Goal: Task Accomplishment & Management: Manage account settings

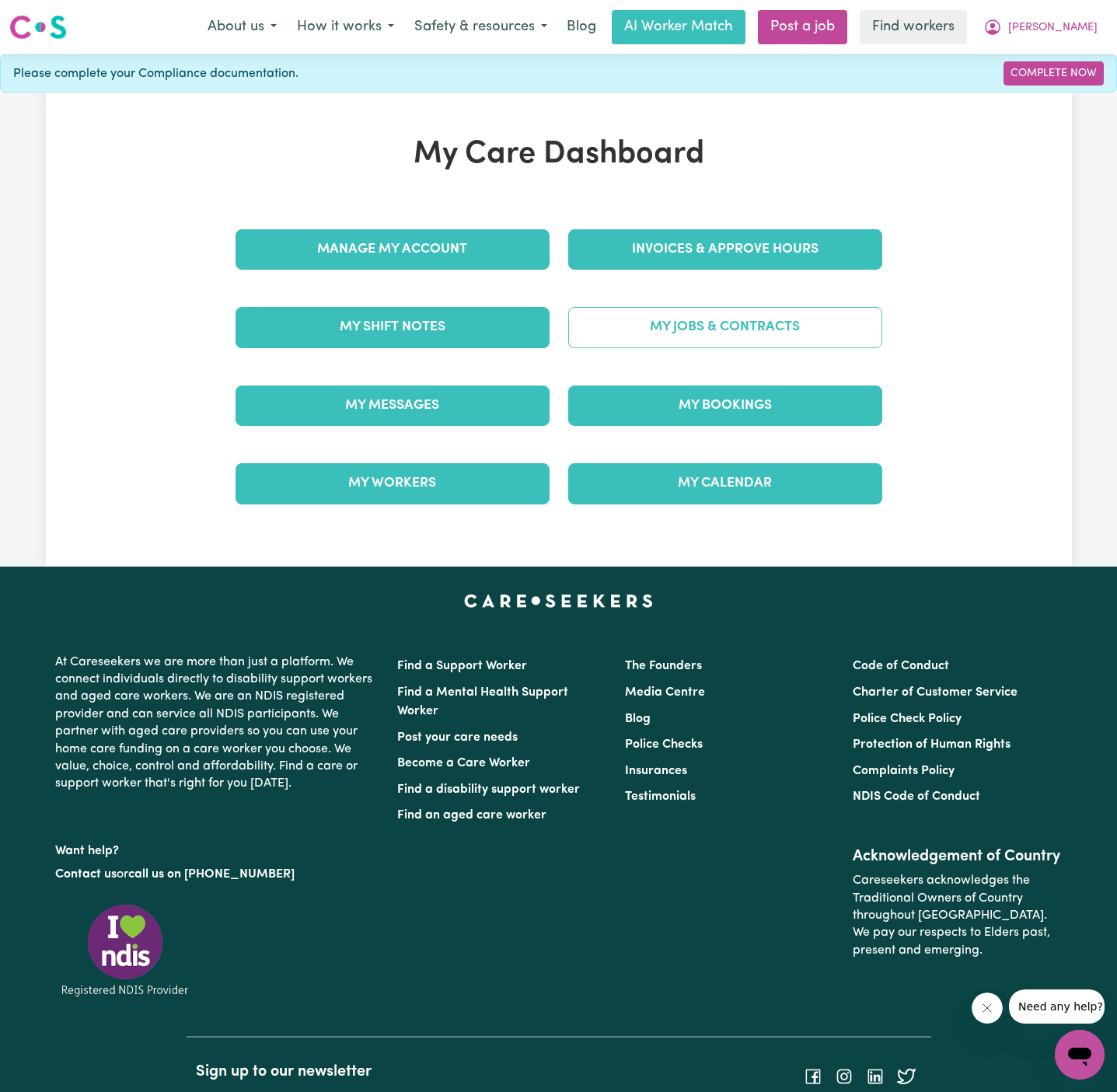
click at [779, 314] on link "My Jobs & Contracts" at bounding box center [725, 327] width 314 height 41
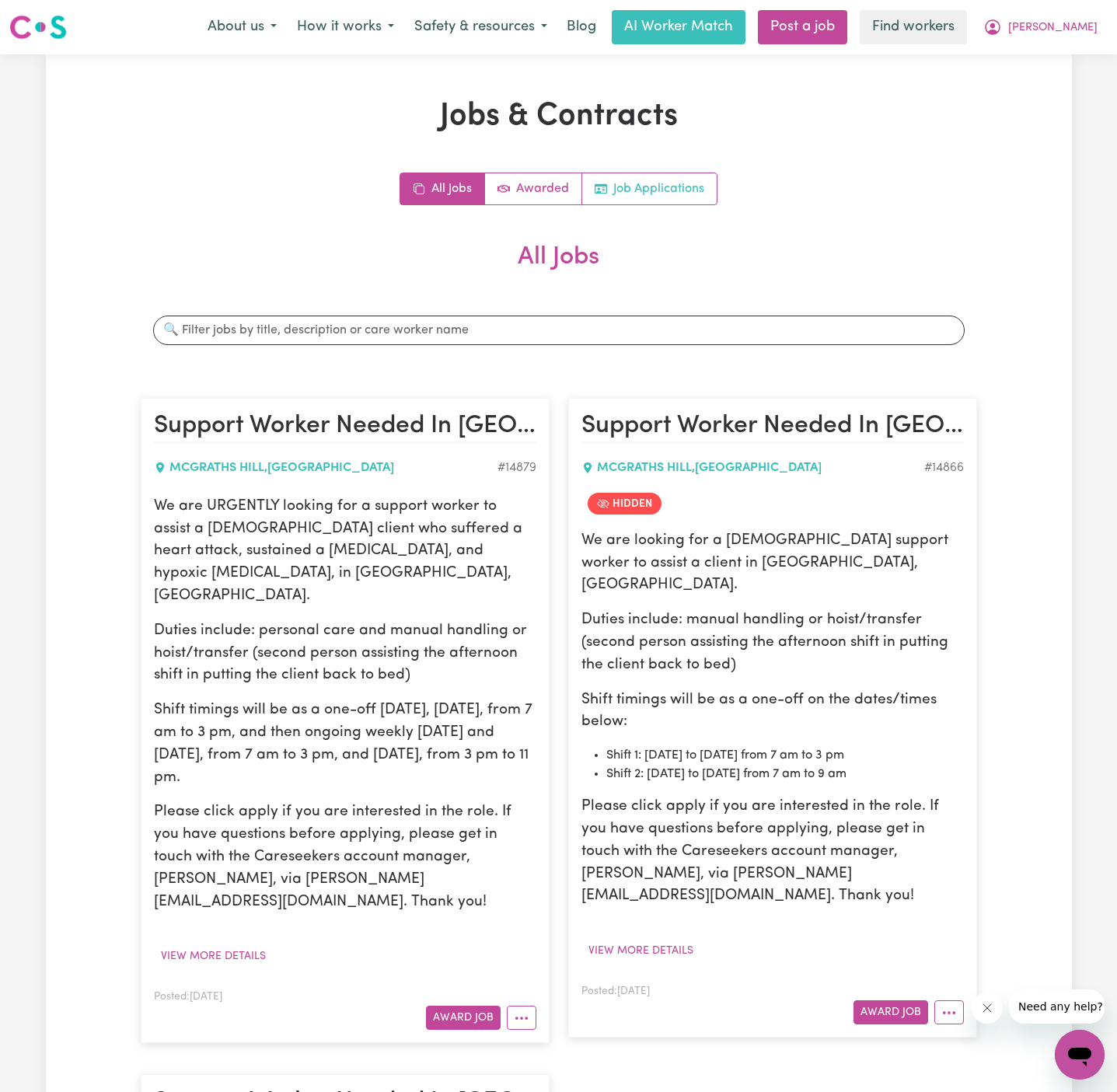
click at [701, 189] on link "Job Applications" at bounding box center [649, 188] width 134 height 31
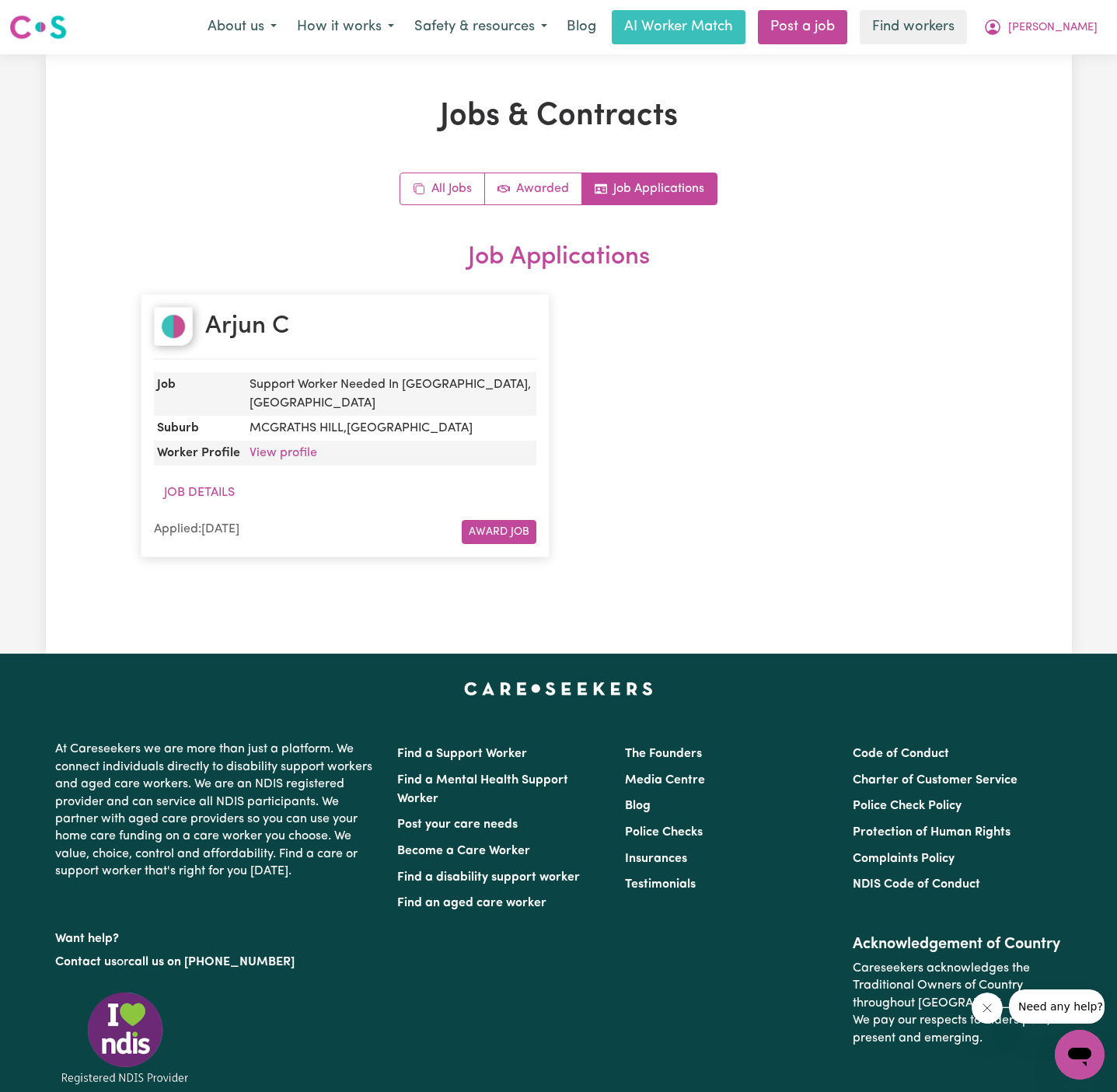
click at [334, 342] on div "Arjun C" at bounding box center [345, 332] width 382 height 53
click at [1077, 19] on button "[PERSON_NAME]" at bounding box center [1039, 27] width 134 height 33
click at [1073, 87] on link "Logout" at bounding box center [1044, 90] width 122 height 30
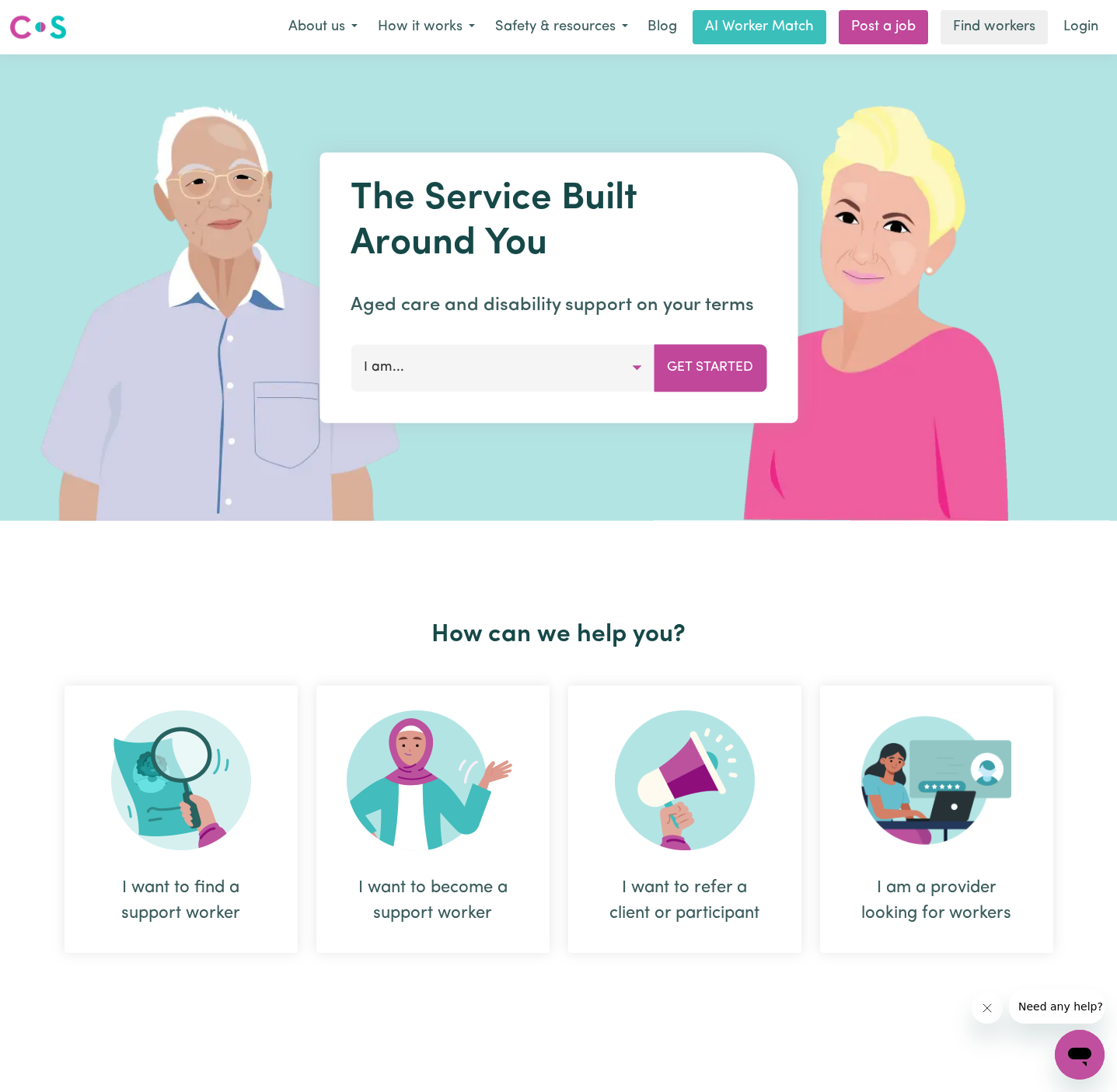
click at [1091, 9] on div "Menu About us How it works Safety & resources Blog AI Worker Match Post a job F…" at bounding box center [558, 27] width 1117 height 36
click at [1090, 28] on link "Login" at bounding box center [1080, 27] width 54 height 34
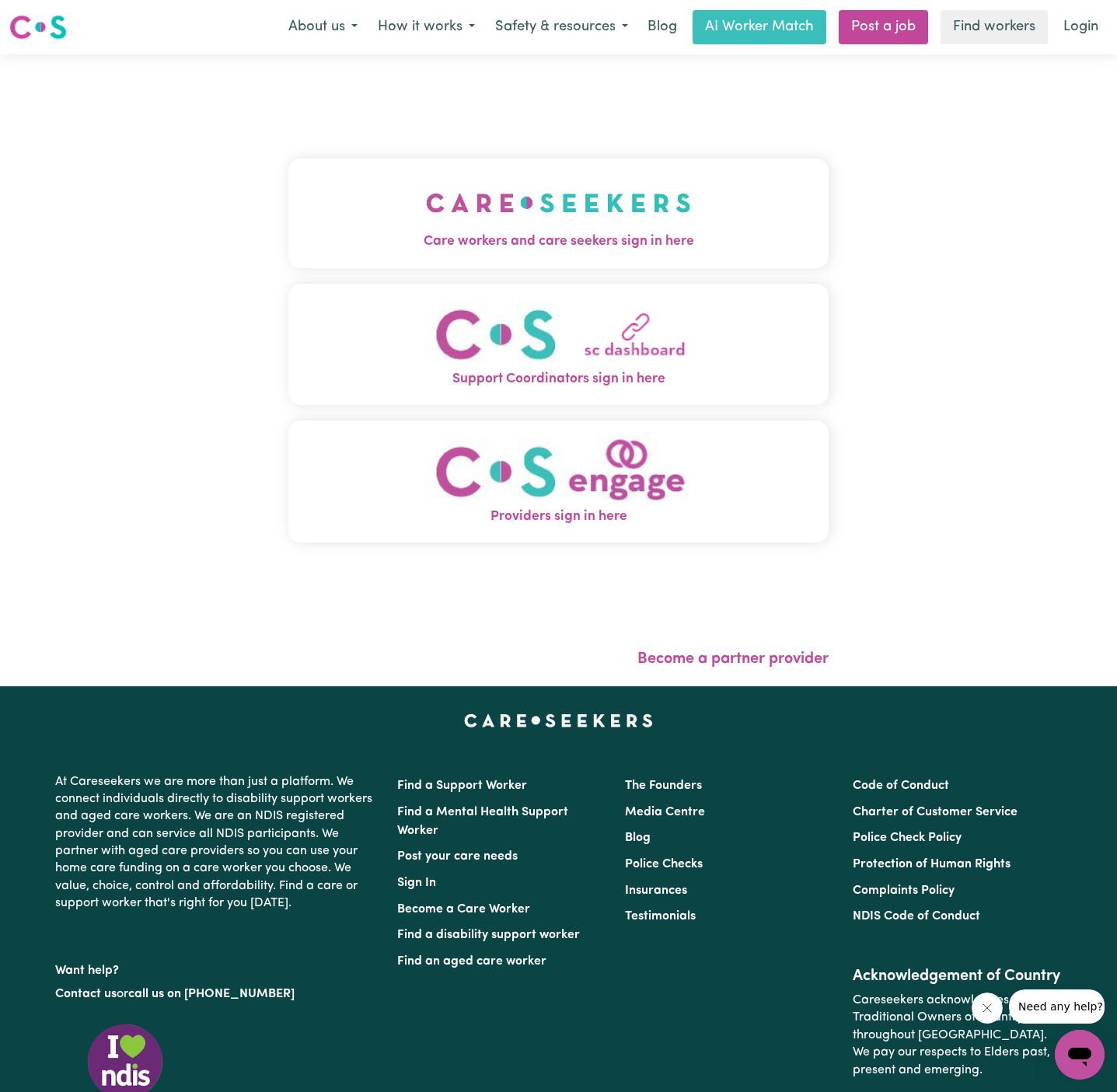
click at [483, 243] on span "Care workers and care seekers sign in here" at bounding box center [558, 242] width 540 height 20
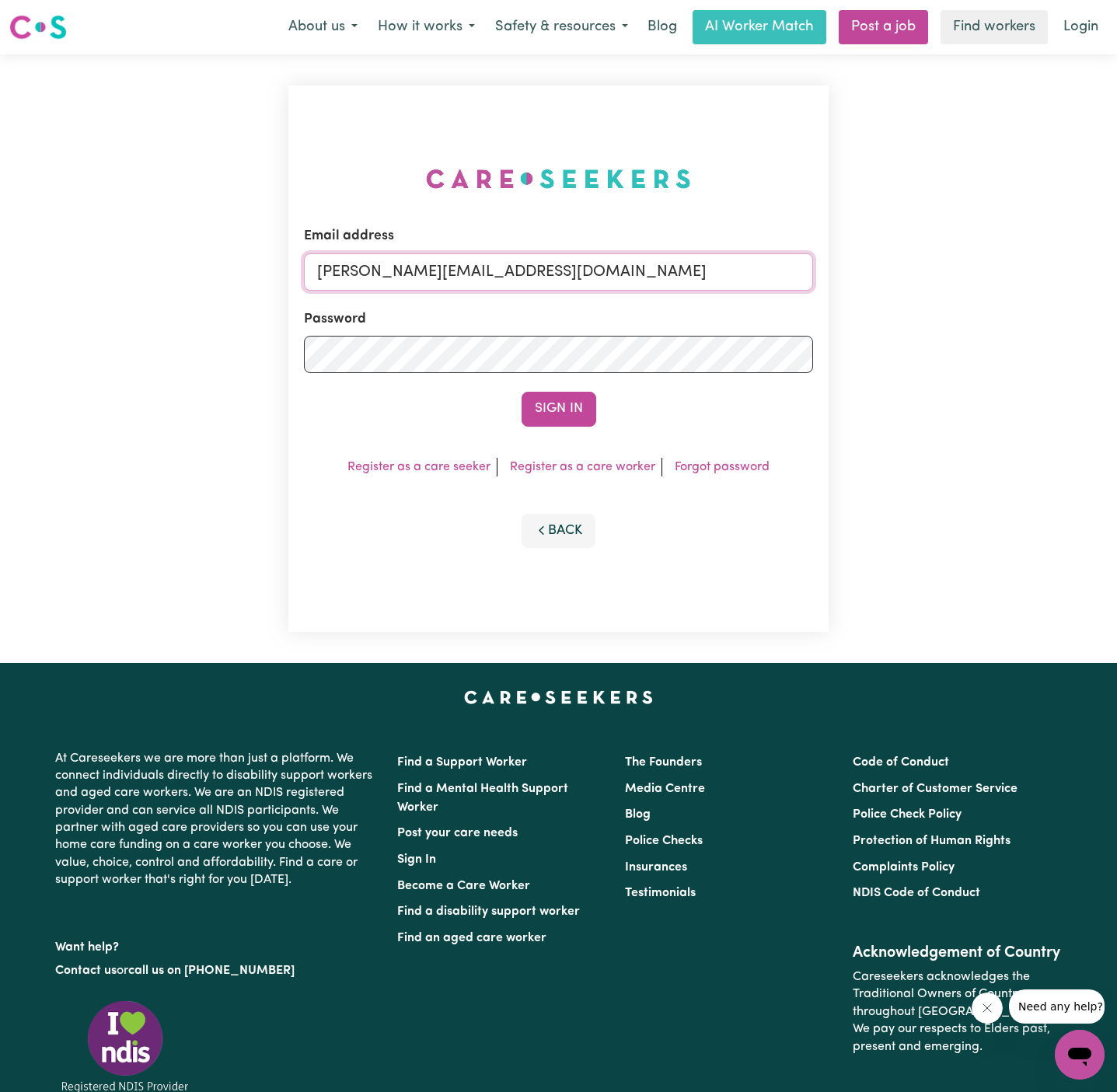
click at [631, 264] on input "dyan@careseekers.com.au" at bounding box center [558, 271] width 509 height 37
drag, startPoint x: 399, startPoint y: 272, endPoint x: 1045, endPoint y: 272, distance: 646.0
click at [1045, 272] on div "Email address superuser~hsgill1336719@gmail.com Password Sign In Register as a …" at bounding box center [558, 358] width 1117 height 608
type input "superuser~CamdenPrattPAWA@careseekers.com.au"
click at [578, 395] on button "Sign In" at bounding box center [558, 408] width 75 height 34
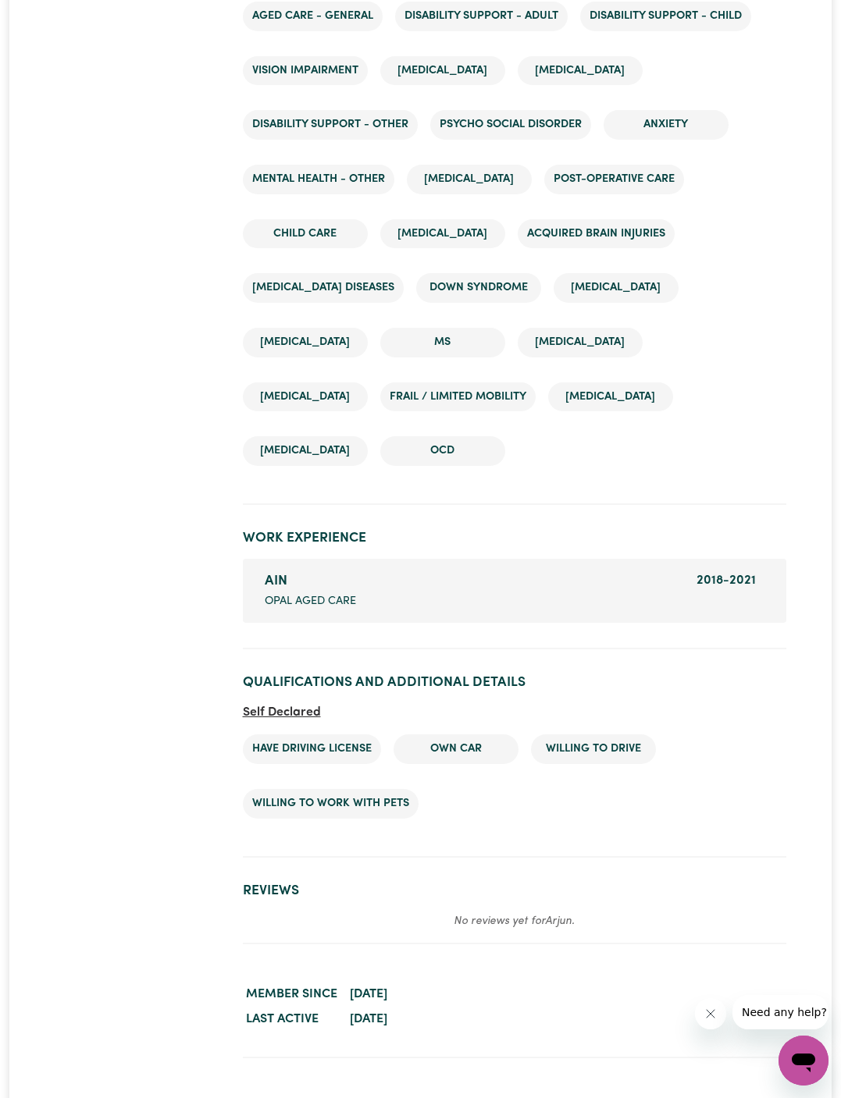
scroll to position [2470, 0]
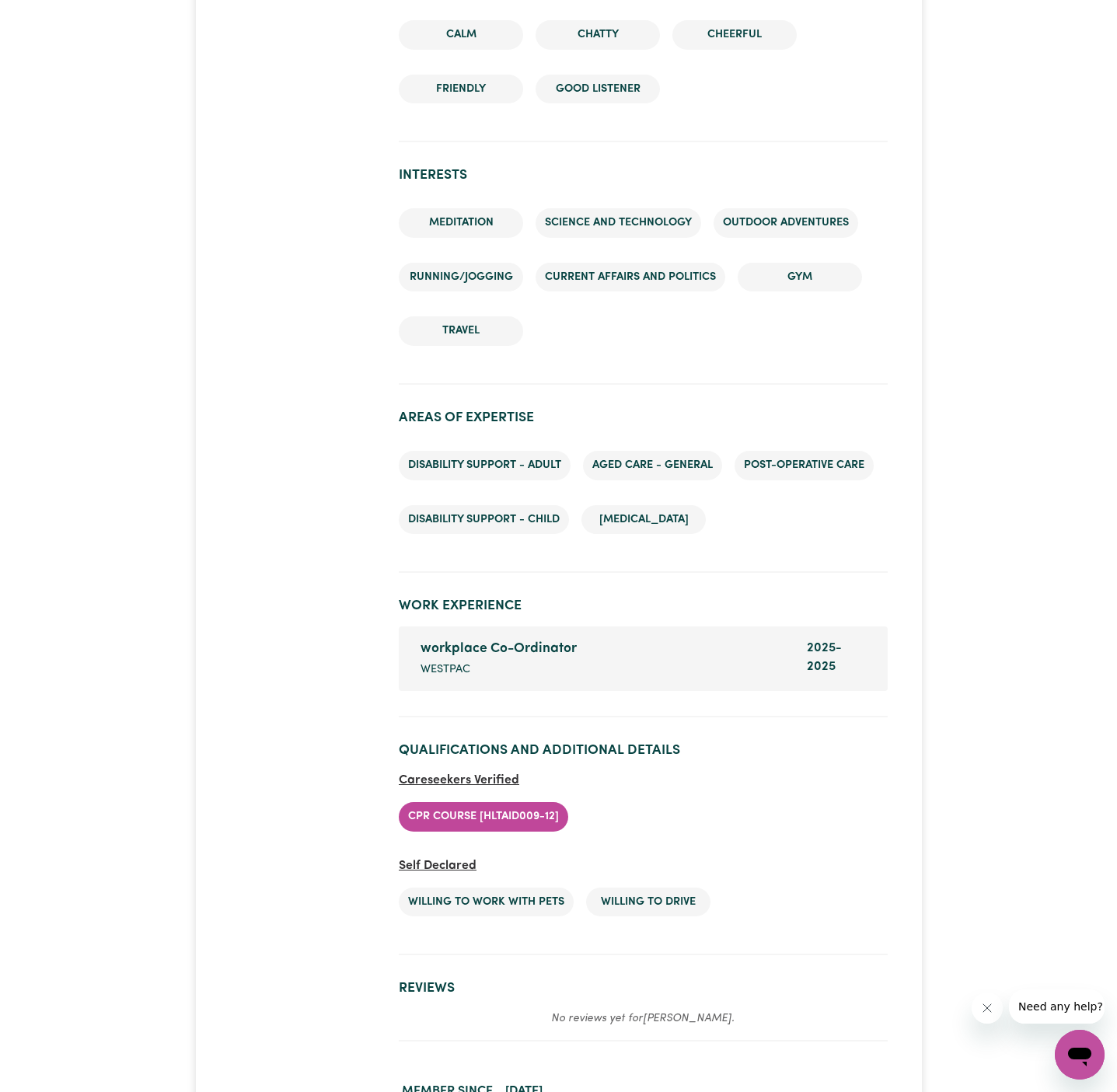
scroll to position [2081, 0]
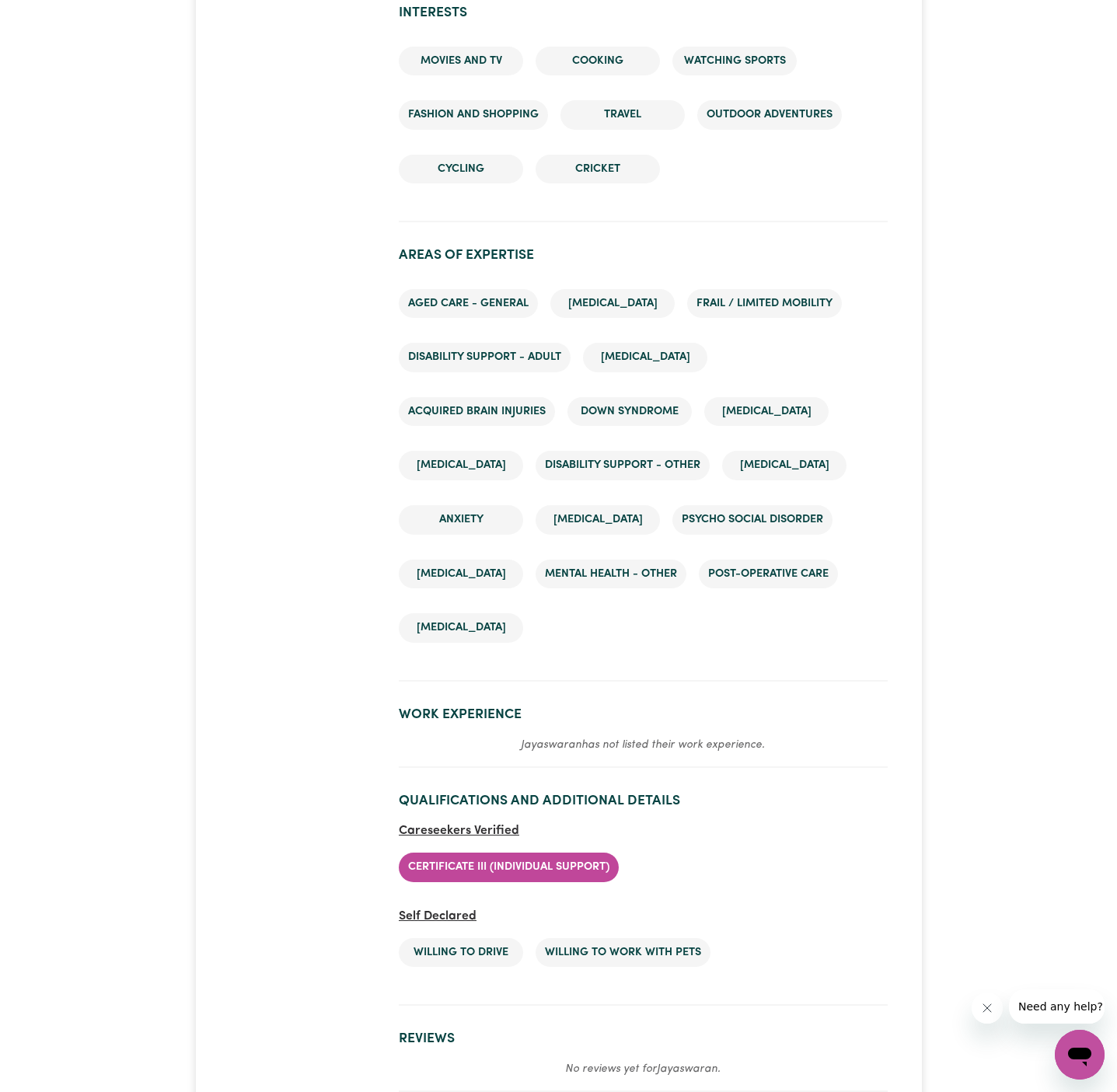
scroll to position [2751, 0]
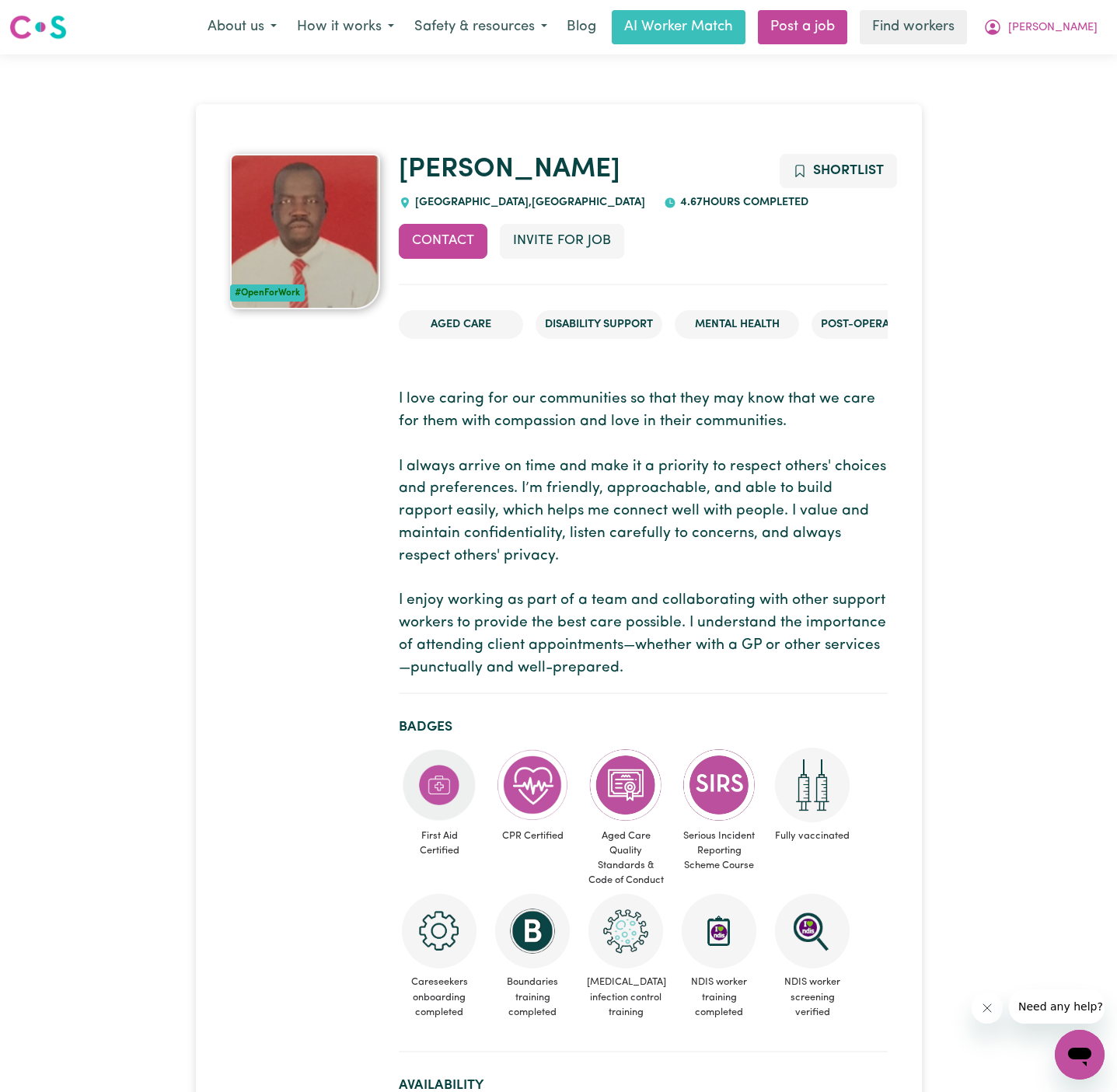
drag, startPoint x: 553, startPoint y: 199, endPoint x: 419, endPoint y: 193, distance: 134.1
click at [419, 193] on div "[PERSON_NAME] [GEOGRAPHIC_DATA] , [GEOGRAPHIC_DATA] 4.67 hours completed" at bounding box center [642, 183] width 489 height 58
copy span "[GEOGRAPHIC_DATA] ,"
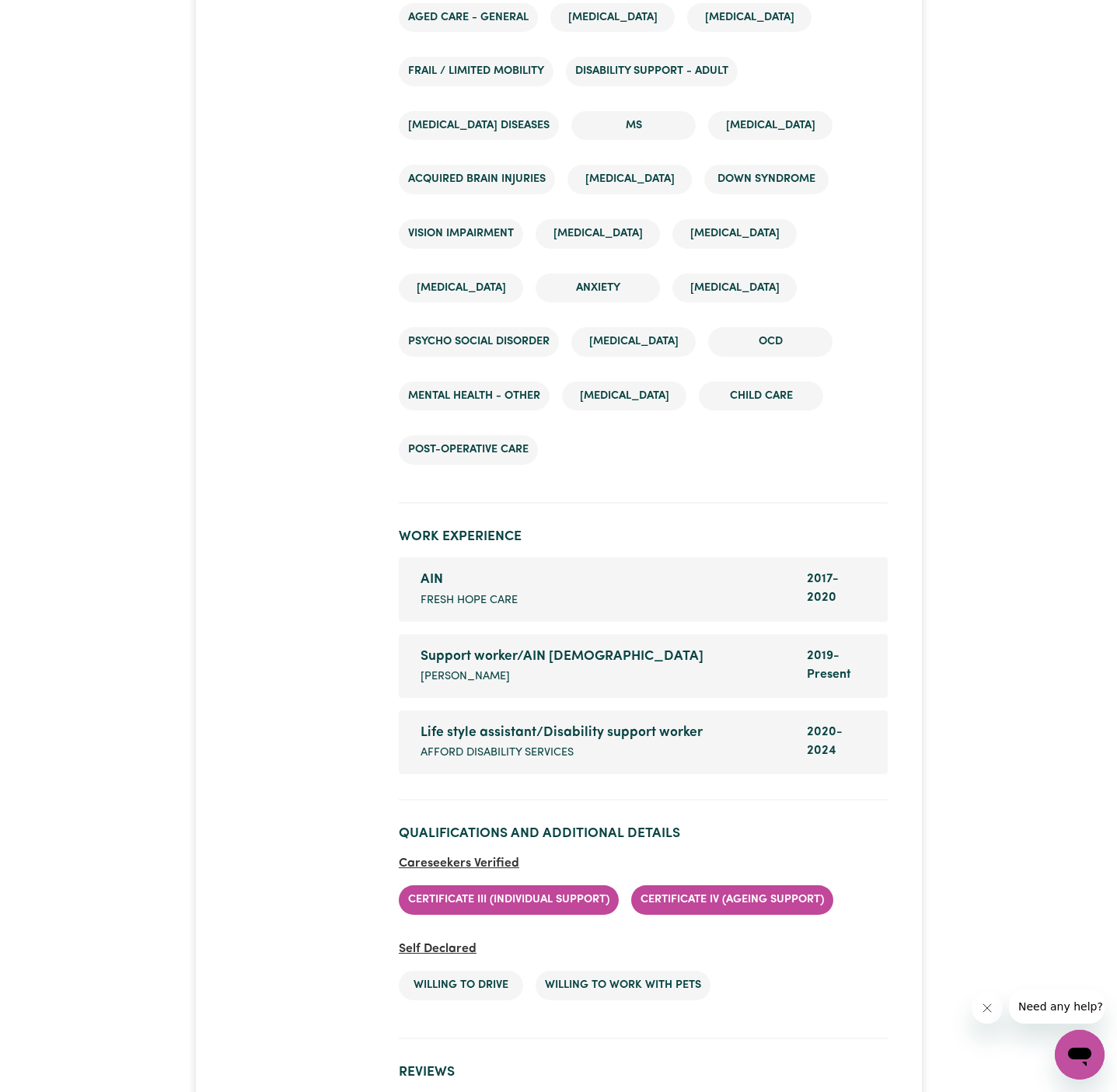
scroll to position [2858, 0]
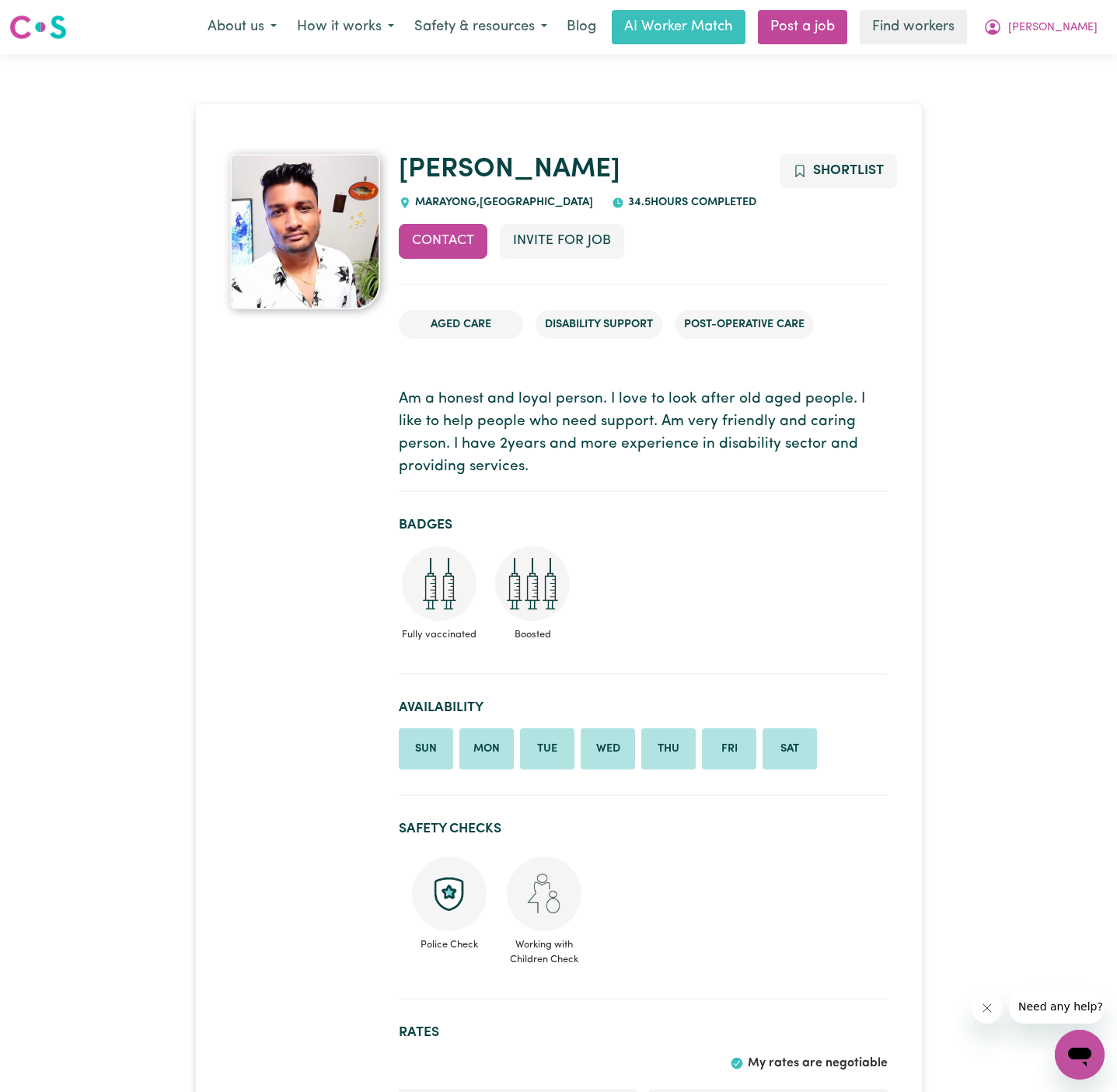
click at [445, 208] on div "MARAYONG , New South Wales" at bounding box center [495, 202] width 194 height 17
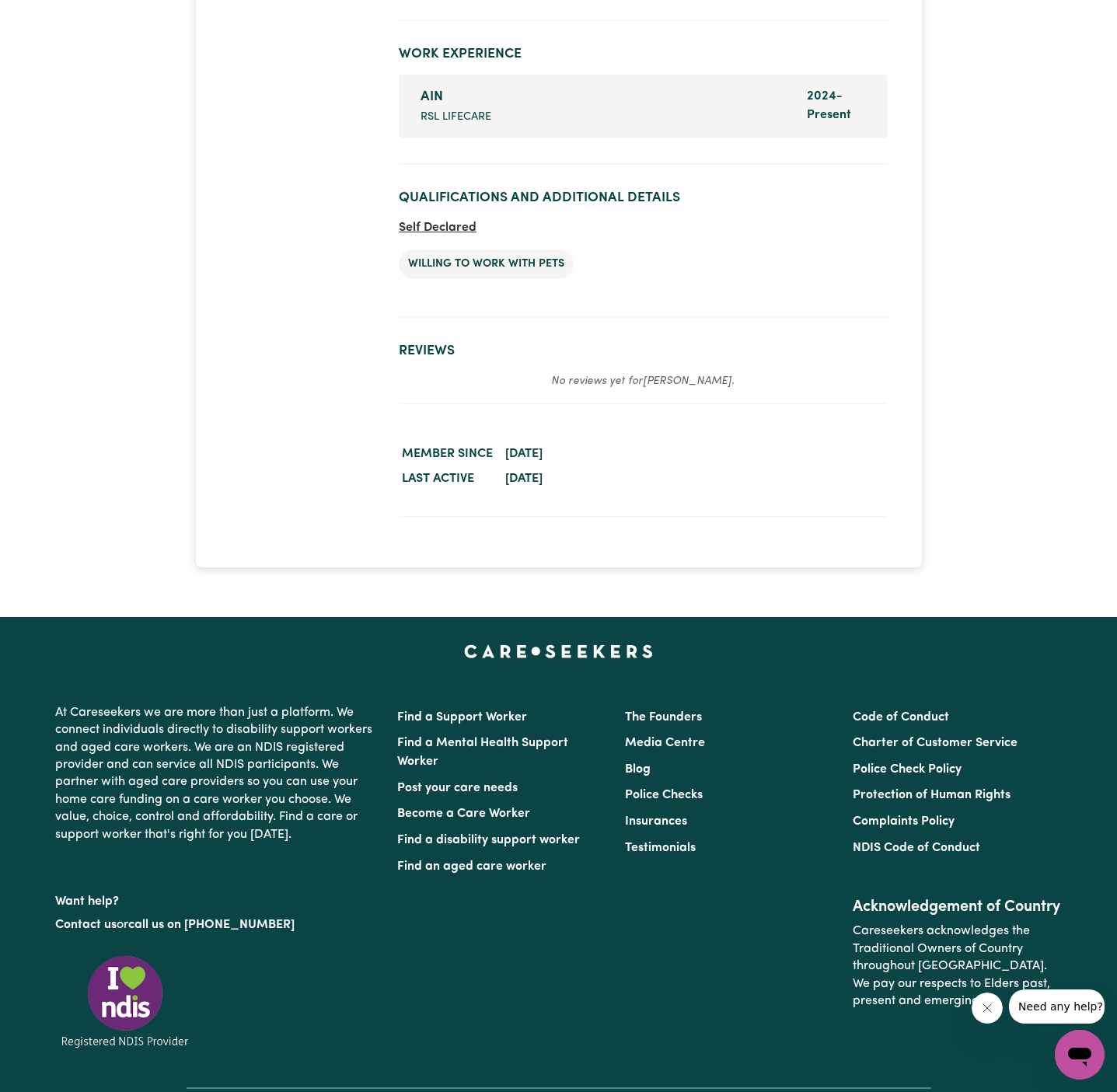
scroll to position [3363, 0]
